Goal: Information Seeking & Learning: Learn about a topic

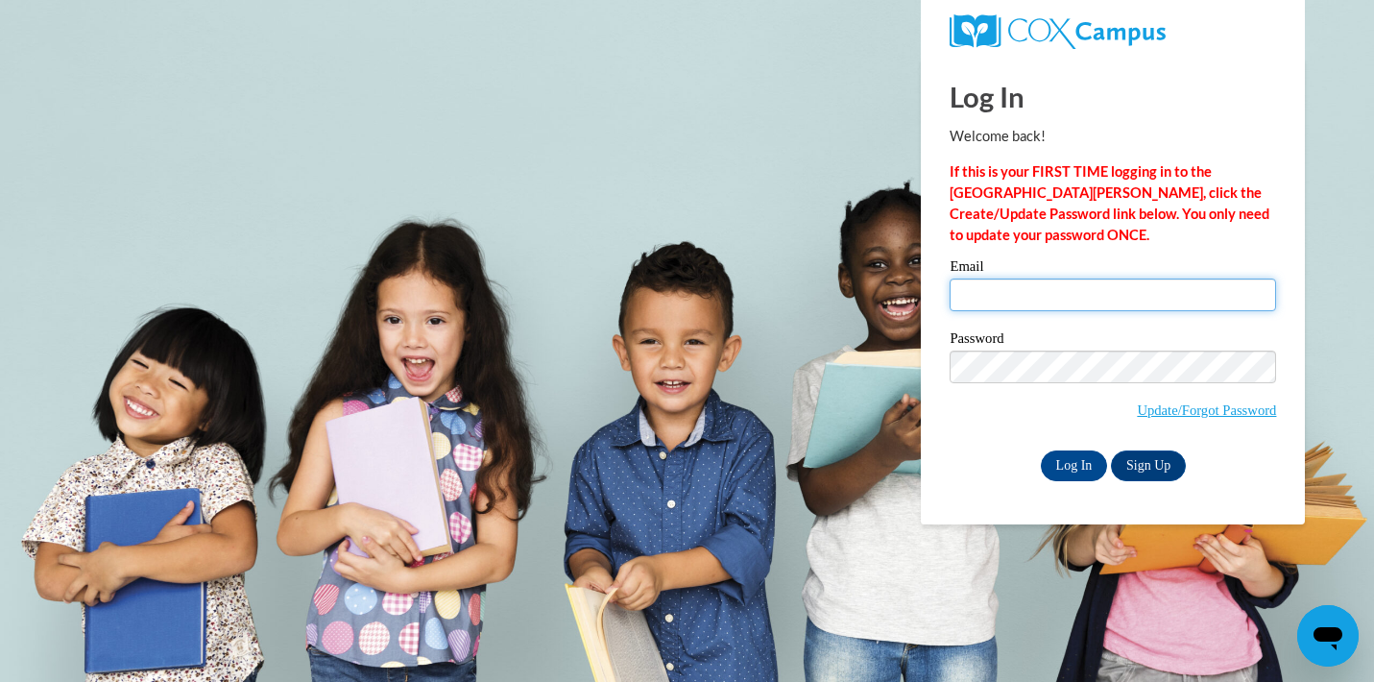
type input "rscaggs3@ivytech.edu"
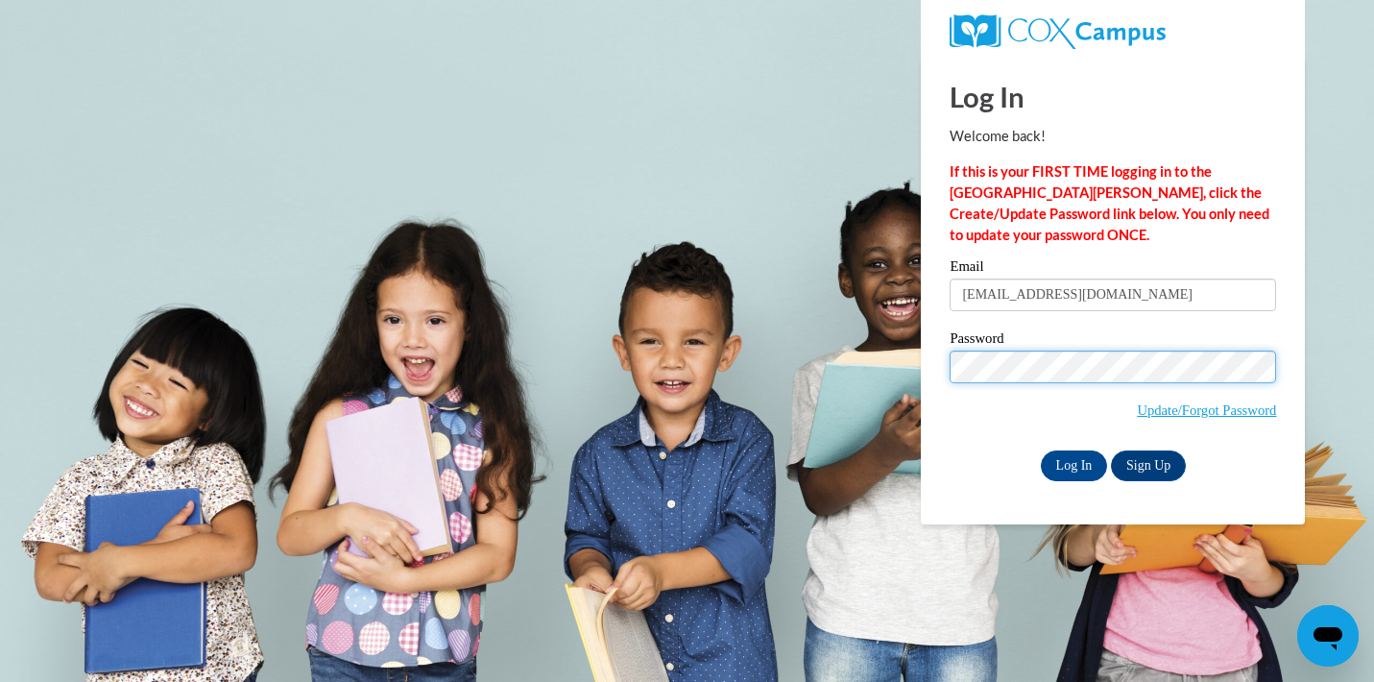
click at [1072, 462] on input "Log In" at bounding box center [1073, 465] width 67 height 31
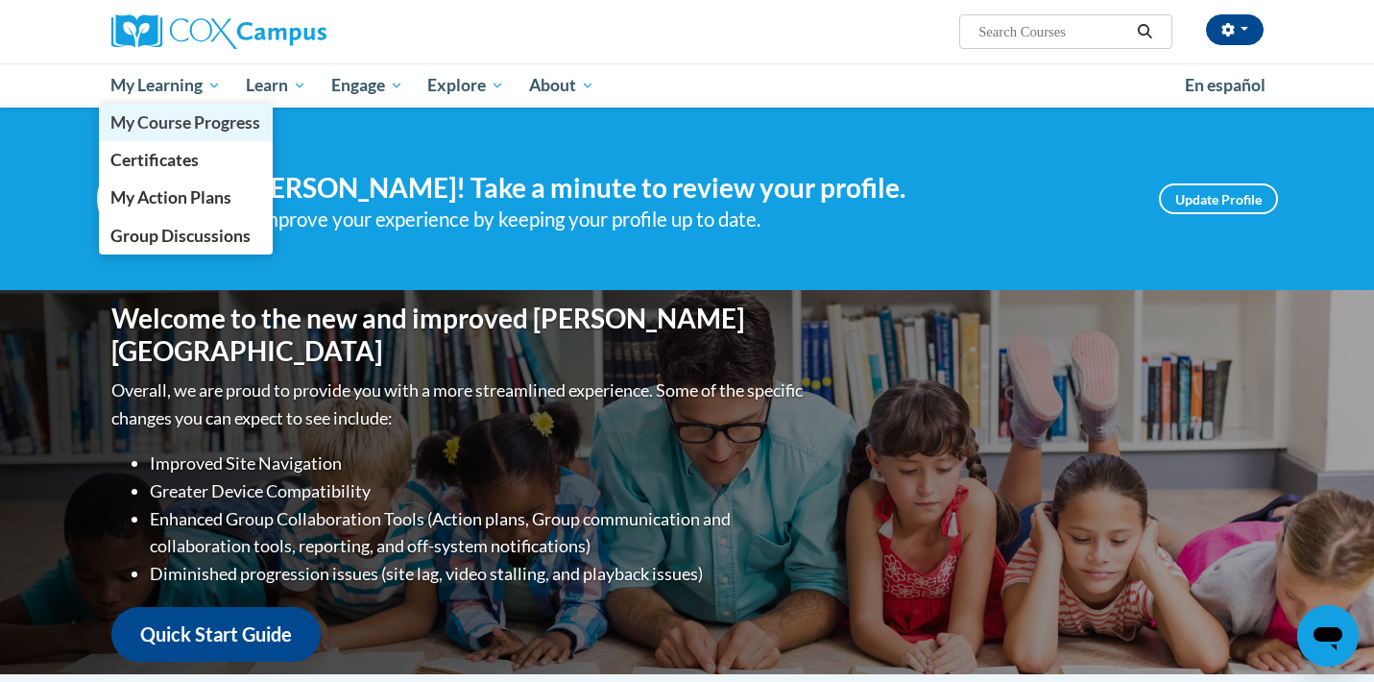
click at [171, 116] on span "My Course Progress" at bounding box center [185, 122] width 150 height 20
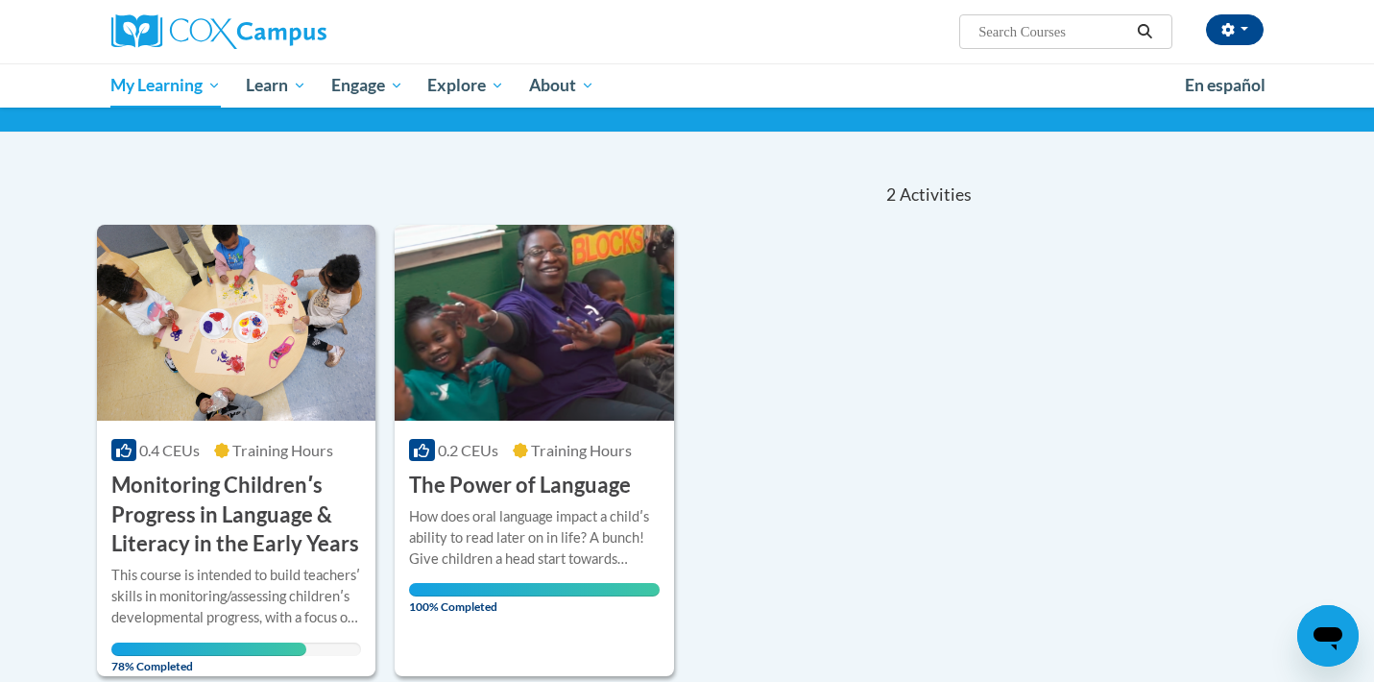
scroll to position [213, 0]
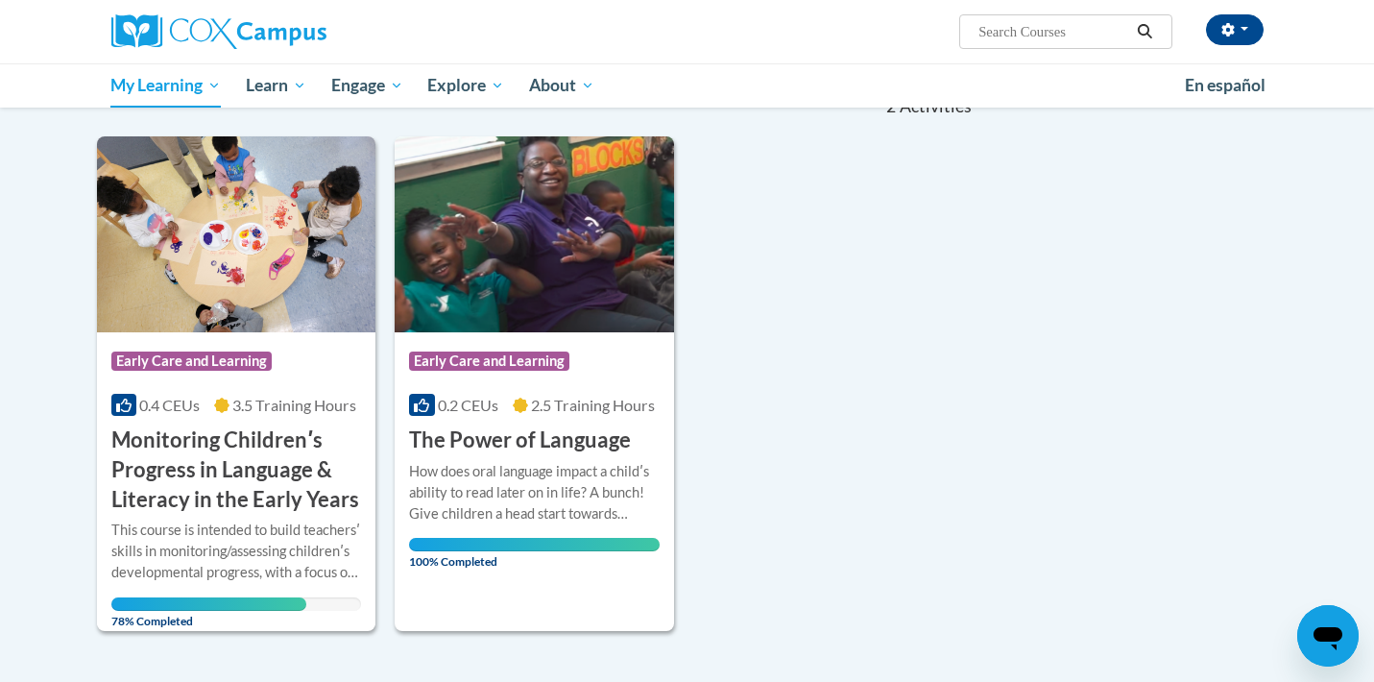
click at [220, 483] on h3 "Monitoring Childrenʹs Progress in Language & Literacy in the Early Years" at bounding box center [236, 469] width 251 height 88
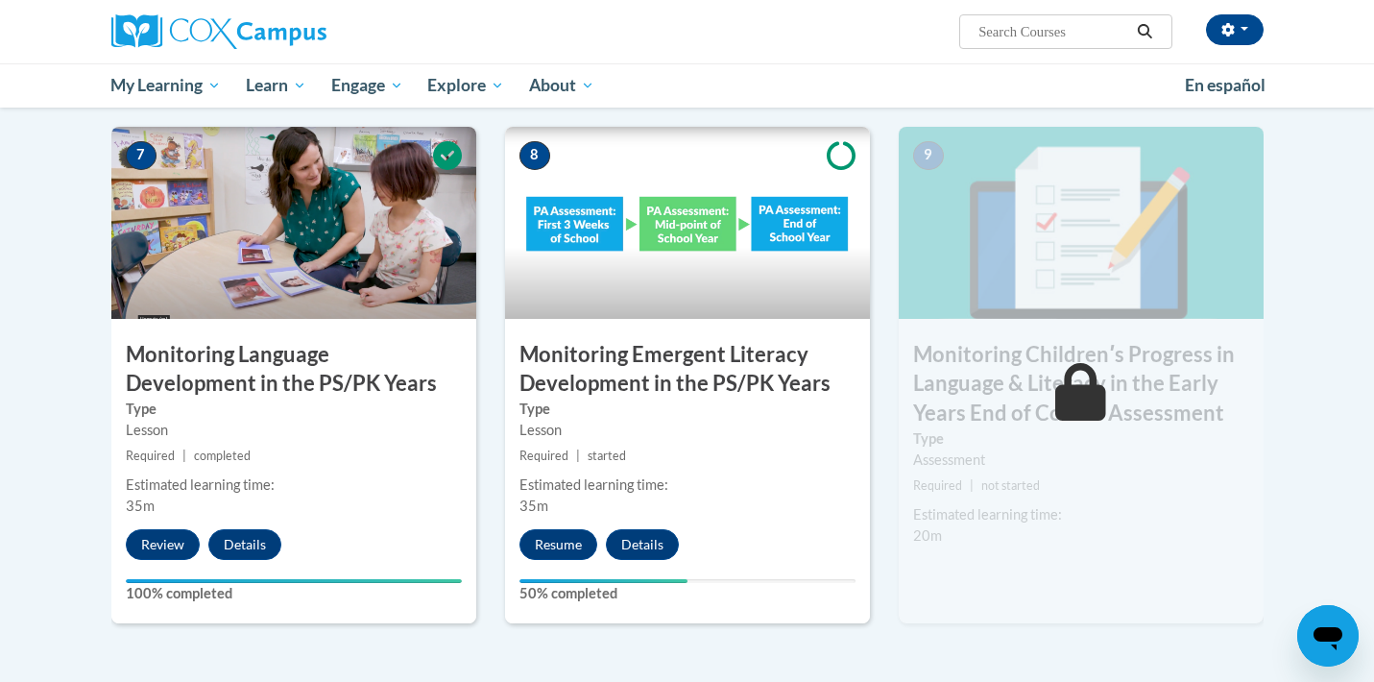
scroll to position [1510, 0]
click at [548, 533] on button "Resume" at bounding box center [558, 543] width 78 height 31
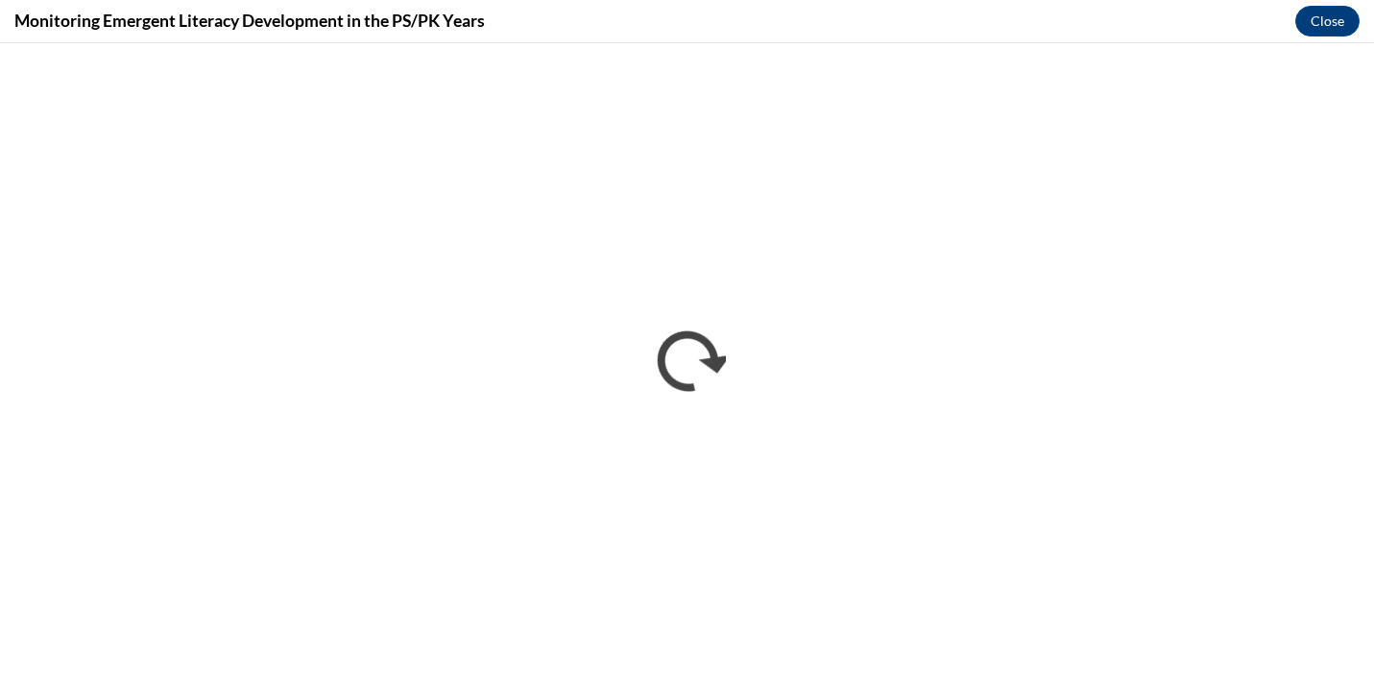
scroll to position [0, 0]
